Goal: Information Seeking & Learning: Learn about a topic

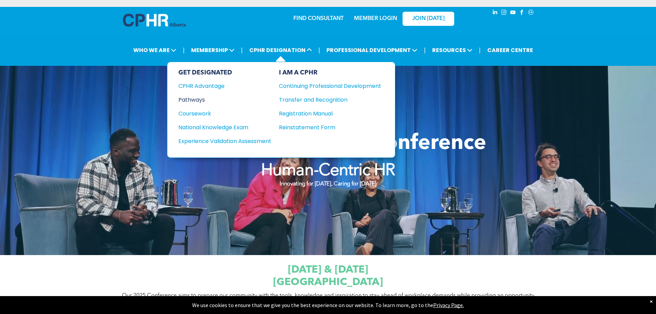
click at [196, 102] on div "Pathways" at bounding box center [220, 99] width 84 height 9
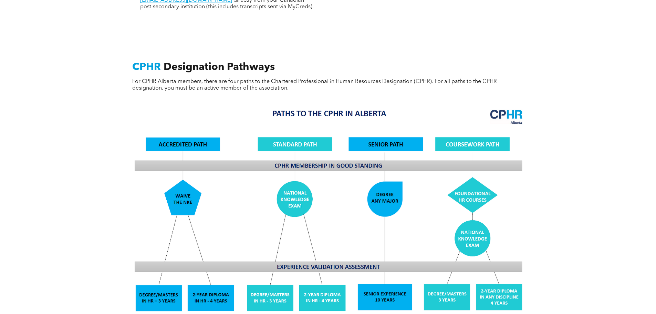
scroll to position [516, 0]
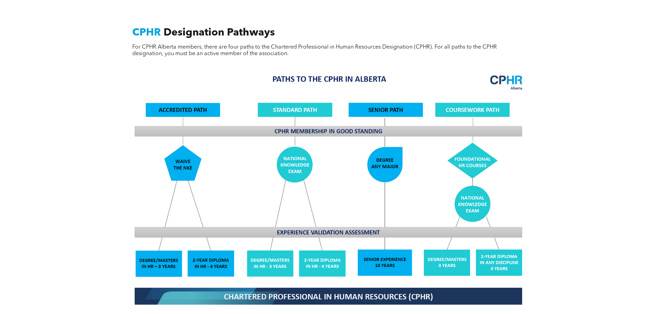
click at [382, 262] on img at bounding box center [328, 189] width 399 height 240
click at [275, 262] on img at bounding box center [328, 189] width 399 height 240
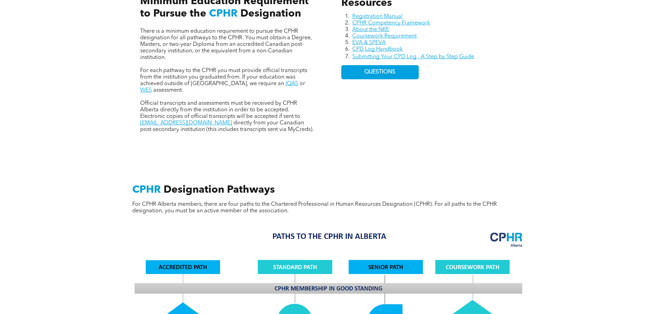
scroll to position [275, 0]
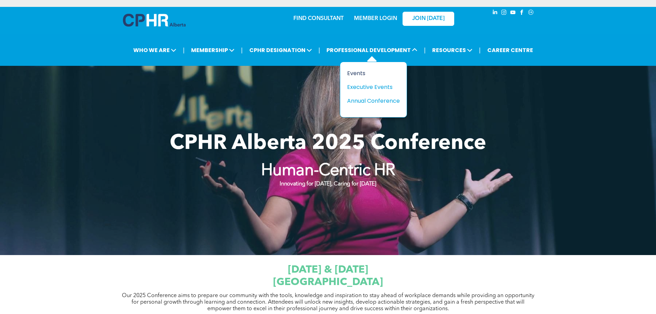
click at [359, 72] on div "Events" at bounding box center [371, 73] width 48 height 9
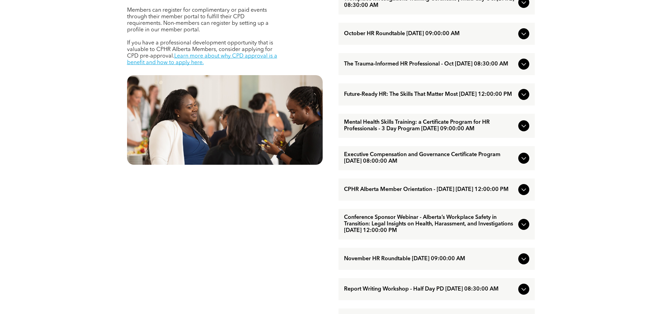
scroll to position [344, 0]
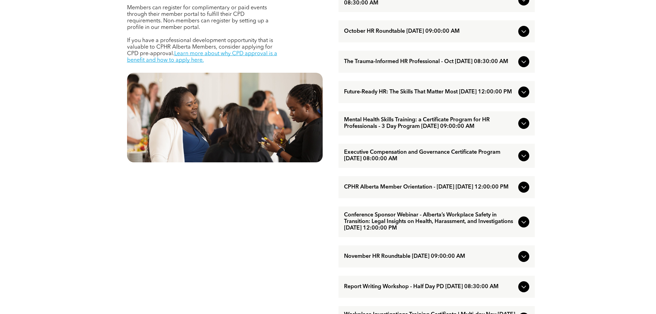
click at [522, 63] on icon at bounding box center [523, 62] width 4 height 3
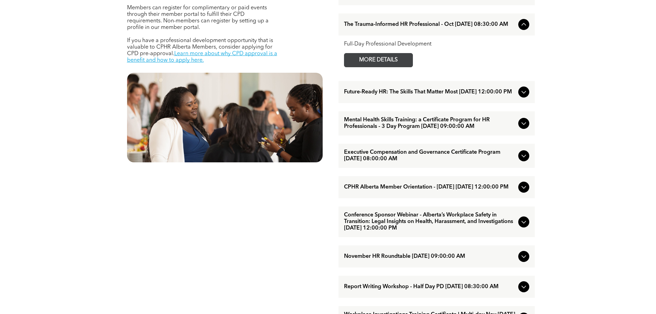
click at [399, 67] on span "MORE DETAILS" at bounding box center [378, 59] width 54 height 13
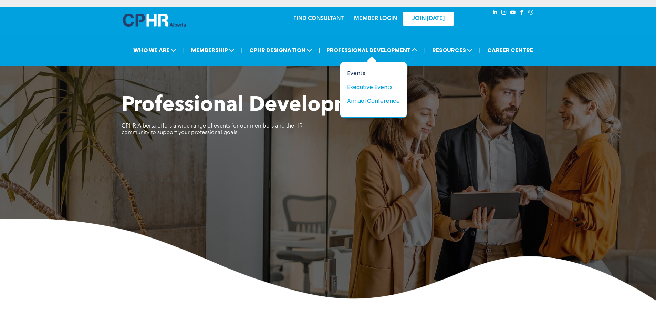
click at [365, 72] on div "Events" at bounding box center [371, 73] width 48 height 9
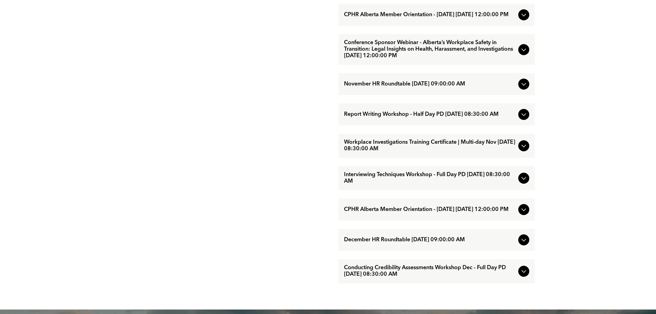
scroll to position [551, 0]
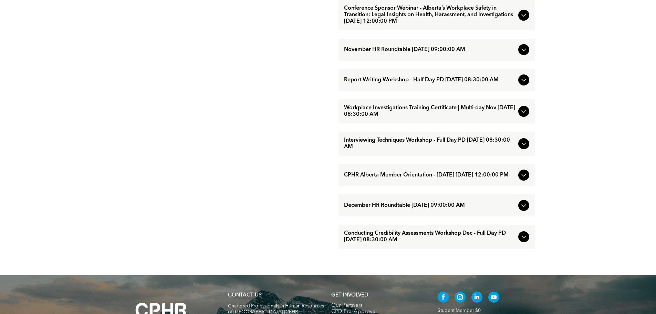
click at [417, 150] on span "Interviewing Techniques Workshop - Full Day PD [DATE] 08:30:00 AM" at bounding box center [429, 143] width 171 height 13
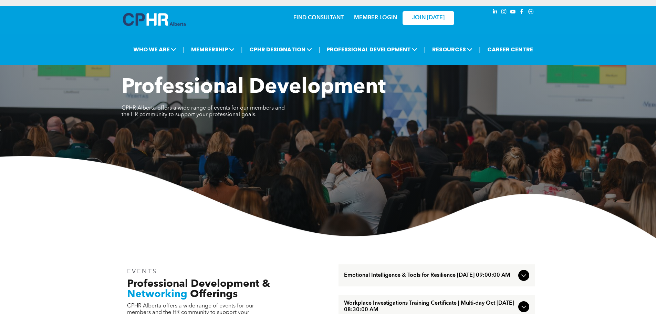
scroll to position [0, 0]
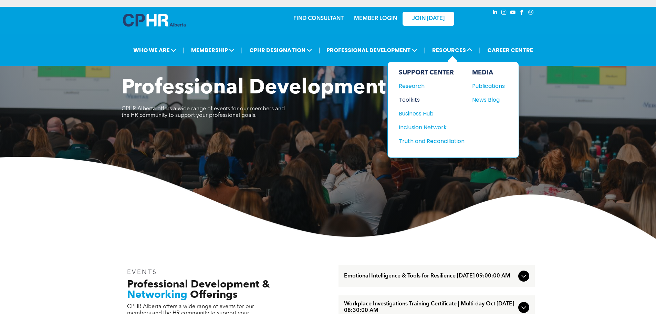
click at [413, 100] on div "Toolkits" at bounding box center [428, 99] width 59 height 9
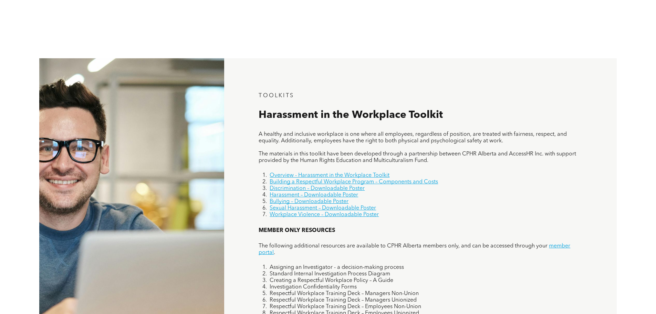
scroll to position [344, 0]
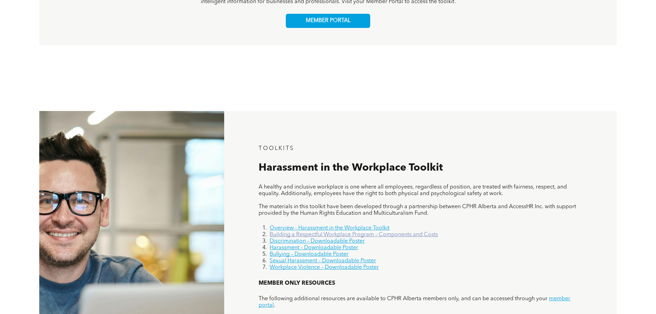
click at [330, 236] on link "Building a Respectful Workplace Program – Components and Costs" at bounding box center [354, 235] width 168 height 6
